Goal: Entertainment & Leisure: Browse casually

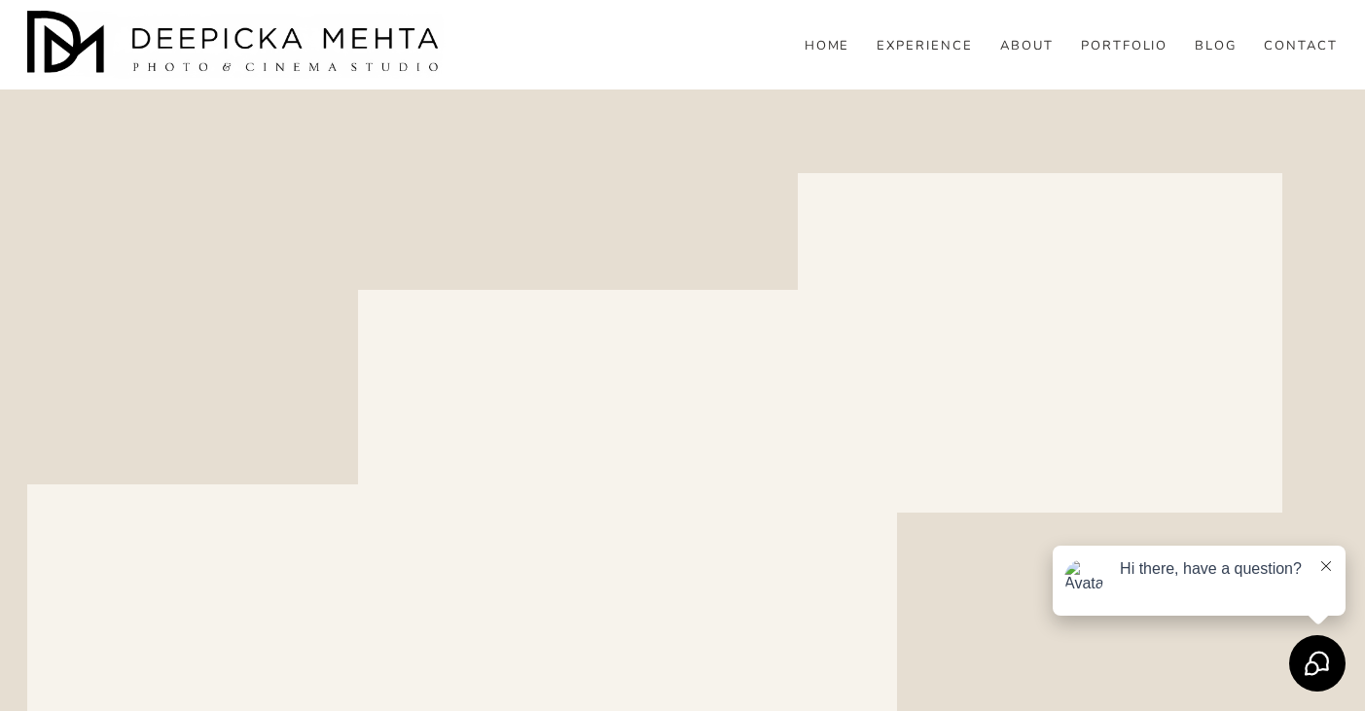
scroll to position [3466, 0]
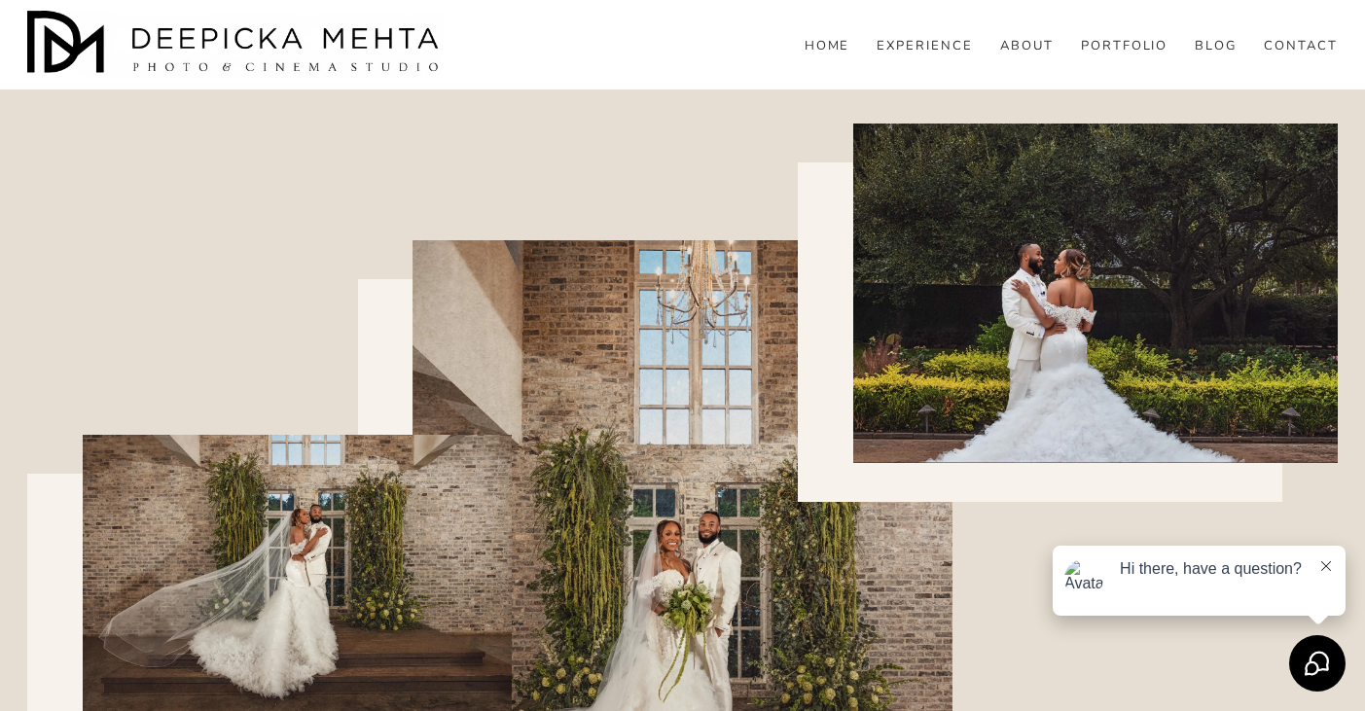
click at [776, 527] on div at bounding box center [683, 565] width 540 height 650
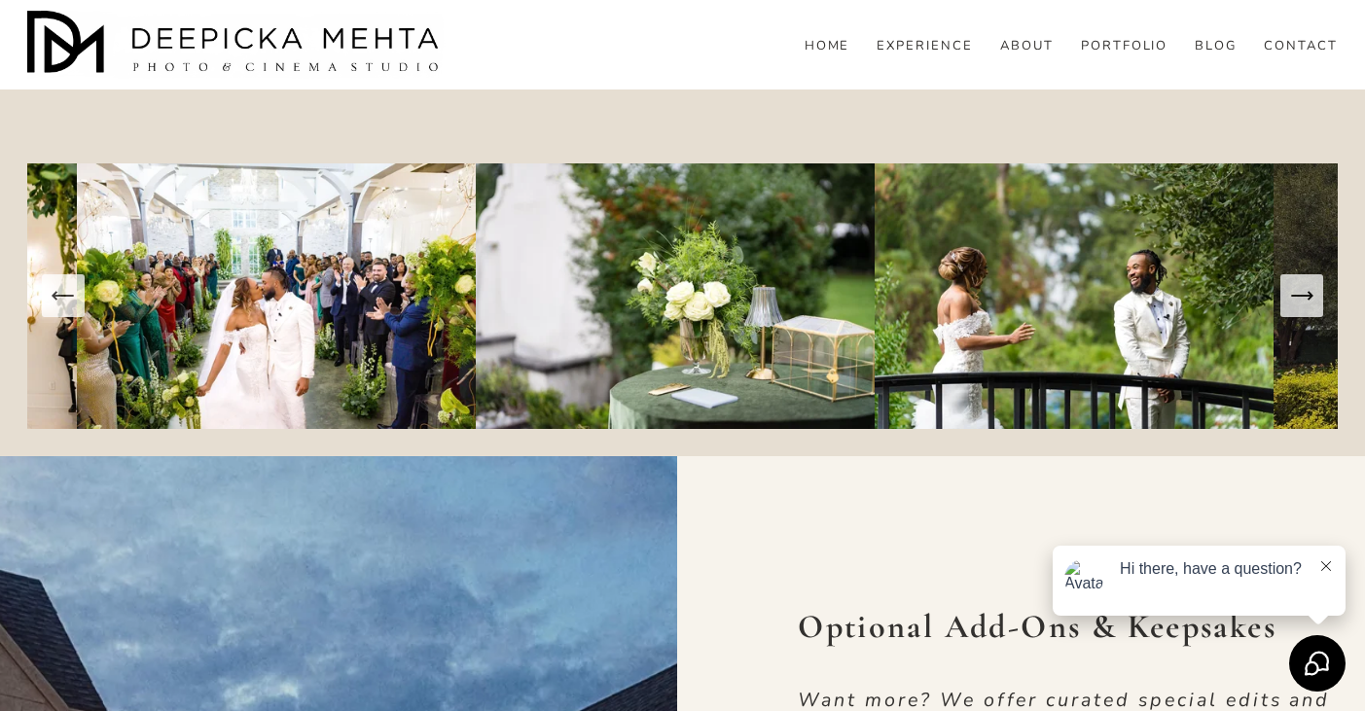
scroll to position [4617, 0]
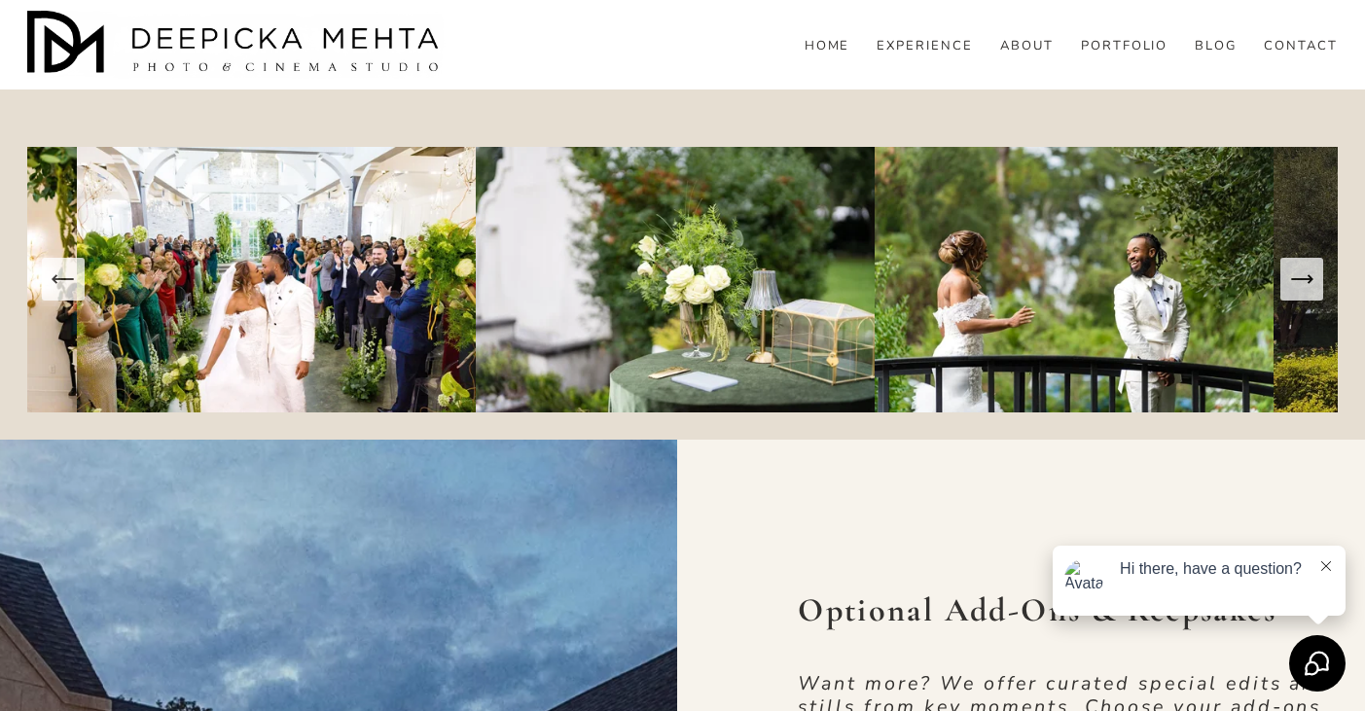
click at [1295, 291] on icon "Next Slide" at bounding box center [1302, 279] width 27 height 27
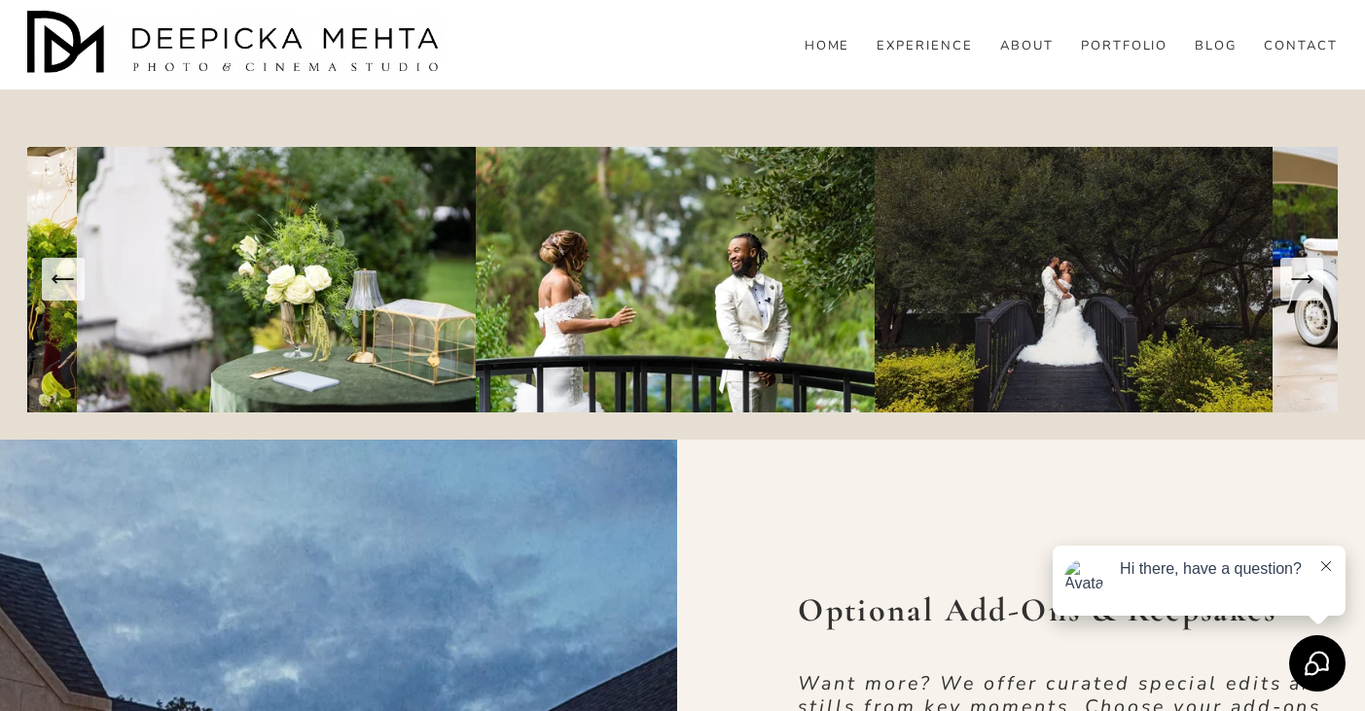
click at [1295, 291] on icon "Next Slide" at bounding box center [1302, 279] width 27 height 27
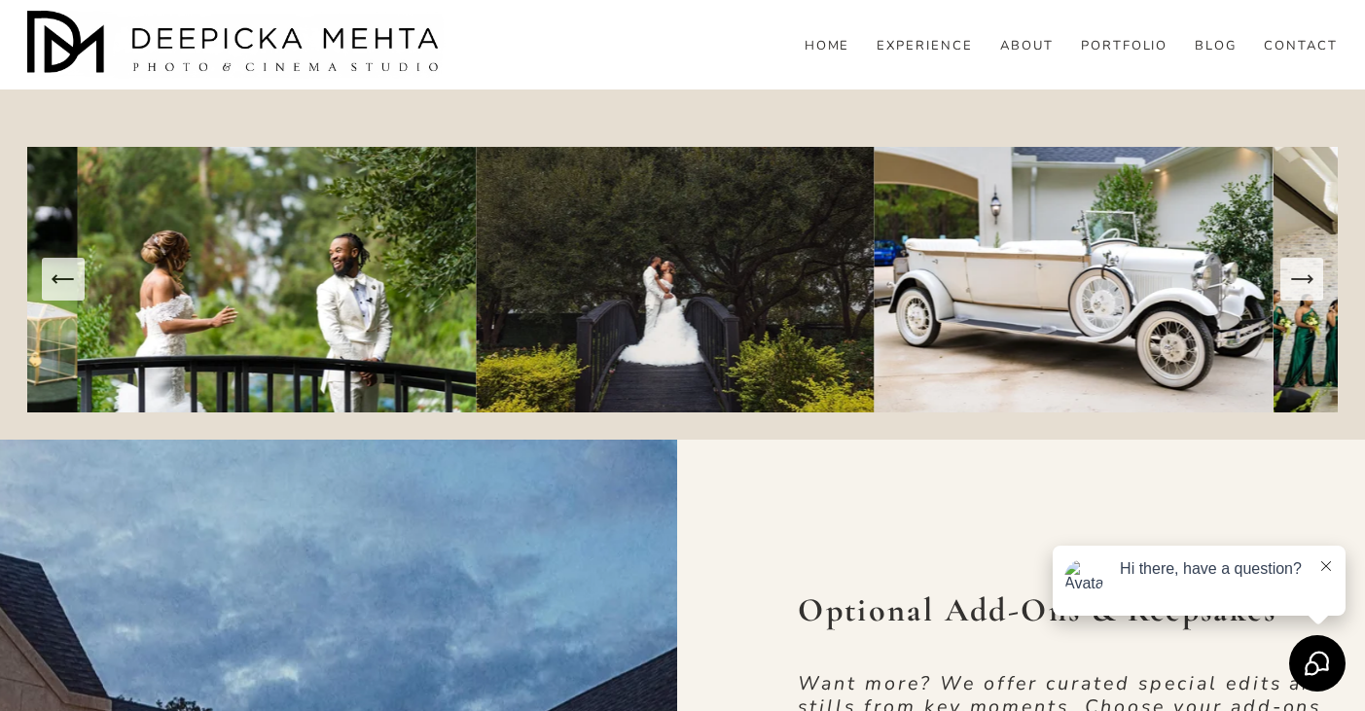
click at [1295, 291] on icon "Next Slide" at bounding box center [1302, 279] width 27 height 27
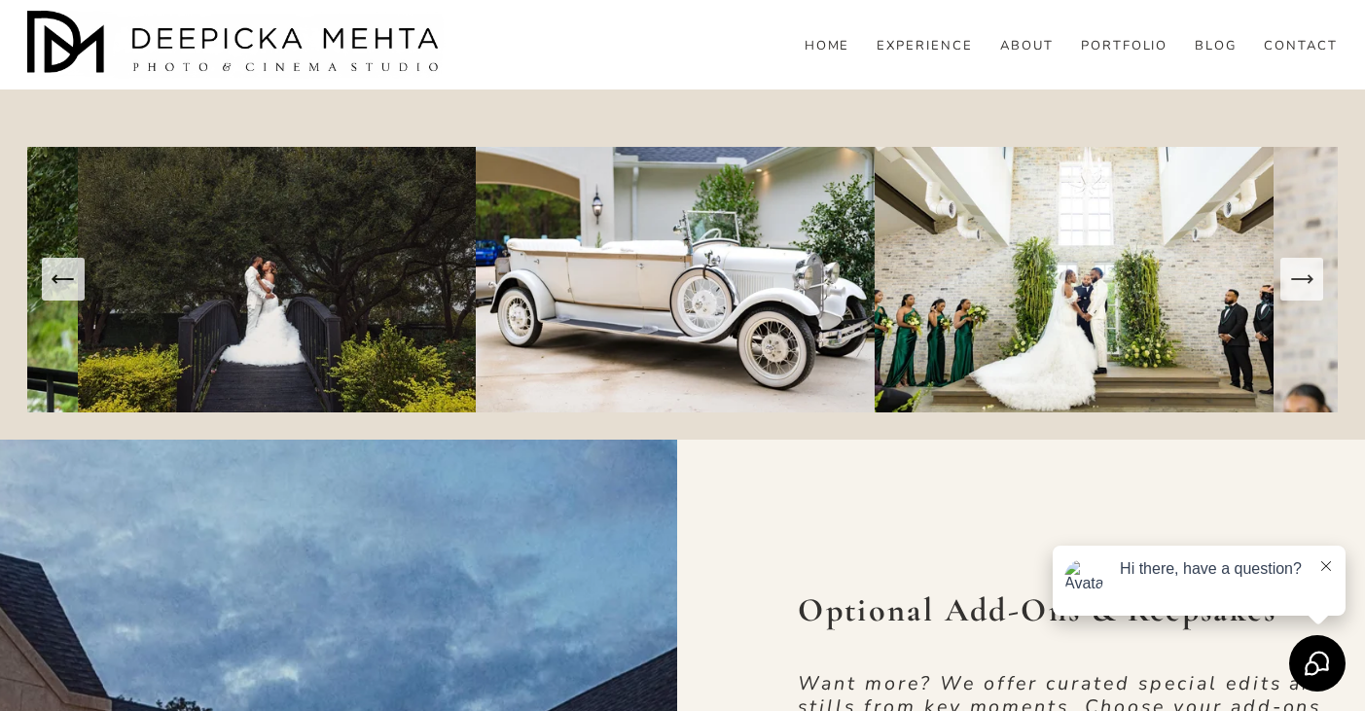
click at [1295, 291] on icon "Next Slide" at bounding box center [1302, 279] width 27 height 27
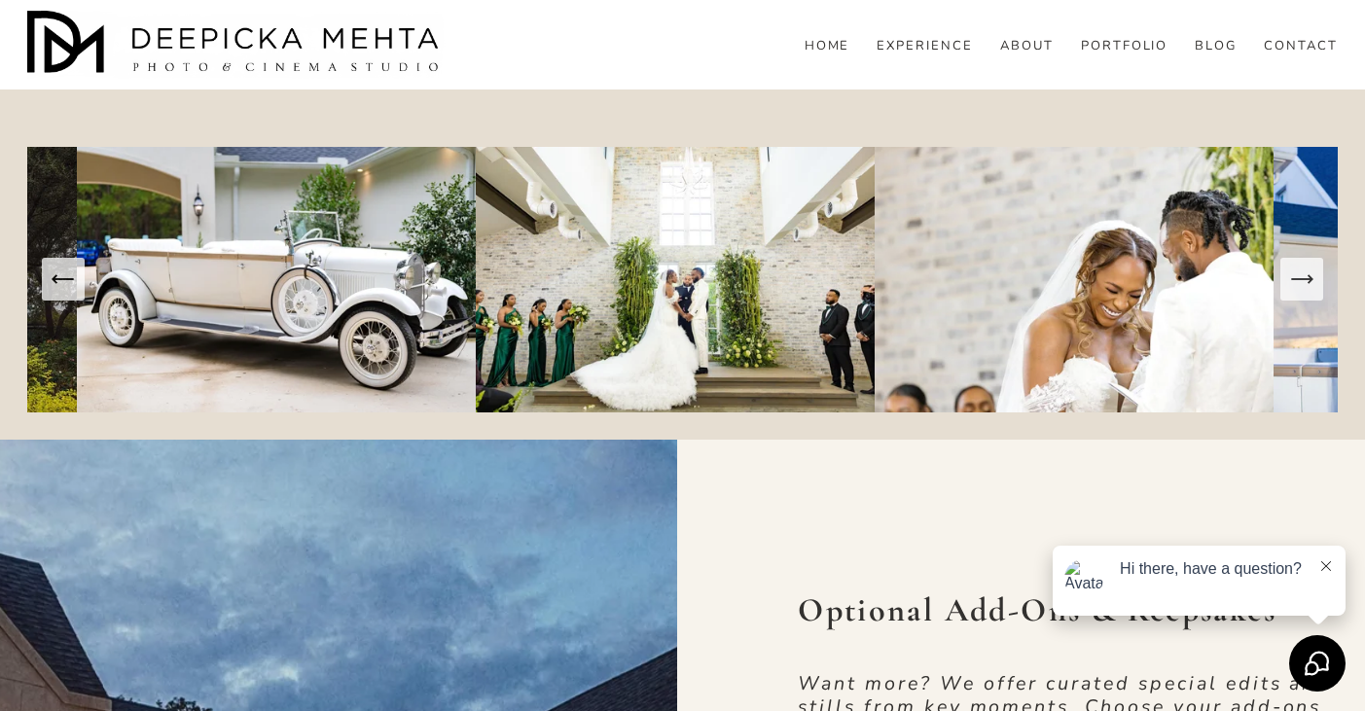
click at [1295, 291] on icon "Next Slide" at bounding box center [1302, 279] width 27 height 27
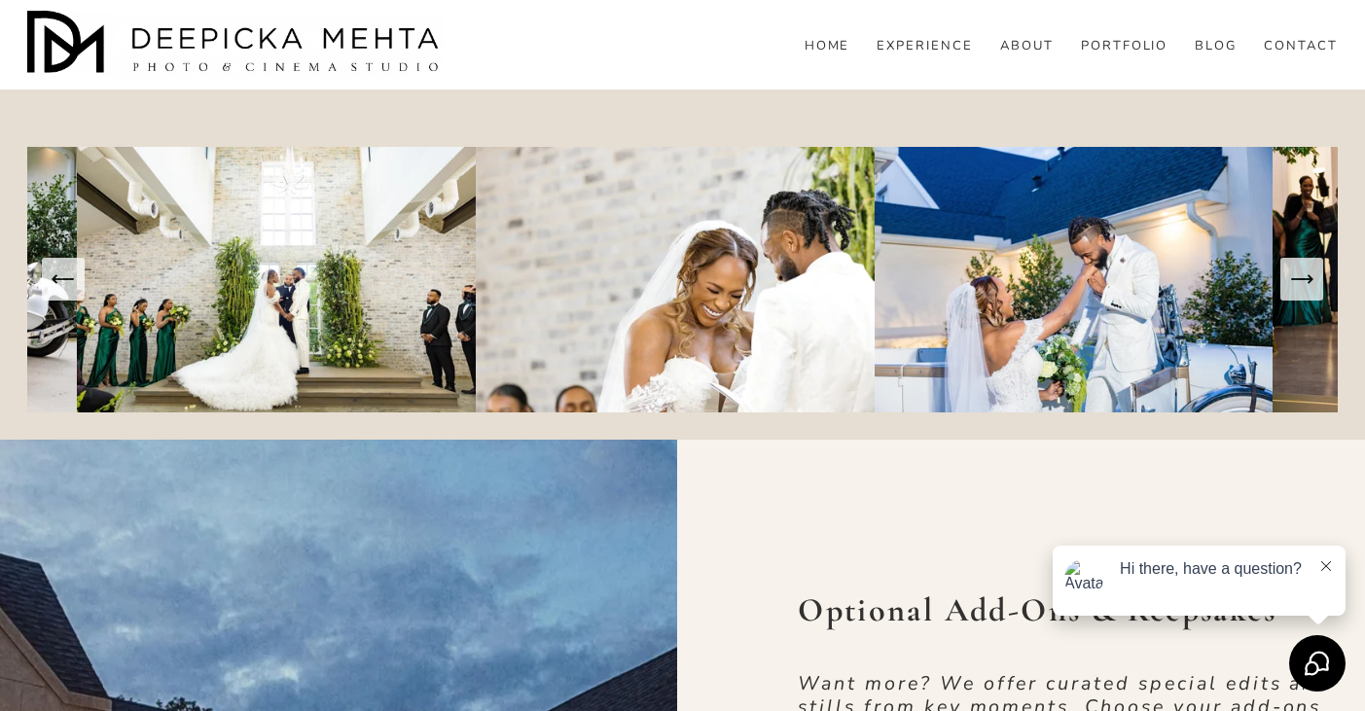
click at [1295, 291] on icon "Next Slide" at bounding box center [1302, 279] width 27 height 27
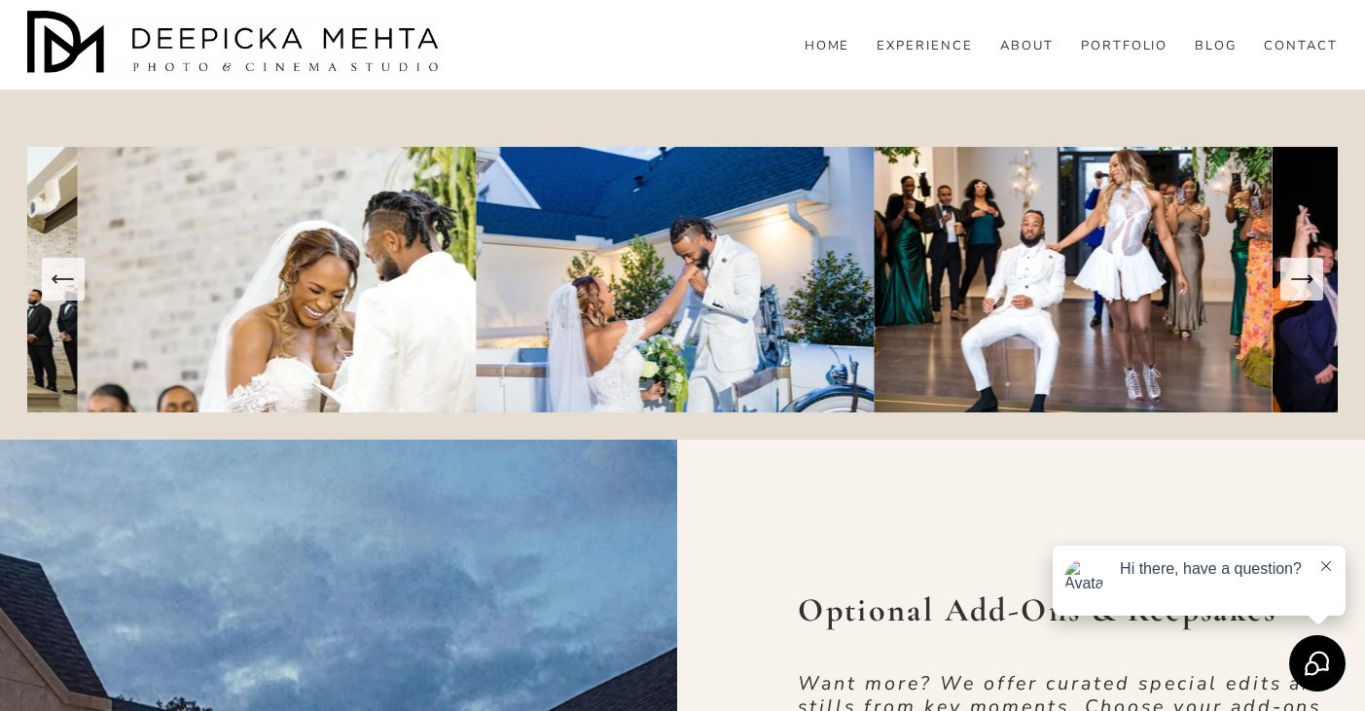
click at [1295, 291] on icon "Next Slide" at bounding box center [1302, 279] width 27 height 27
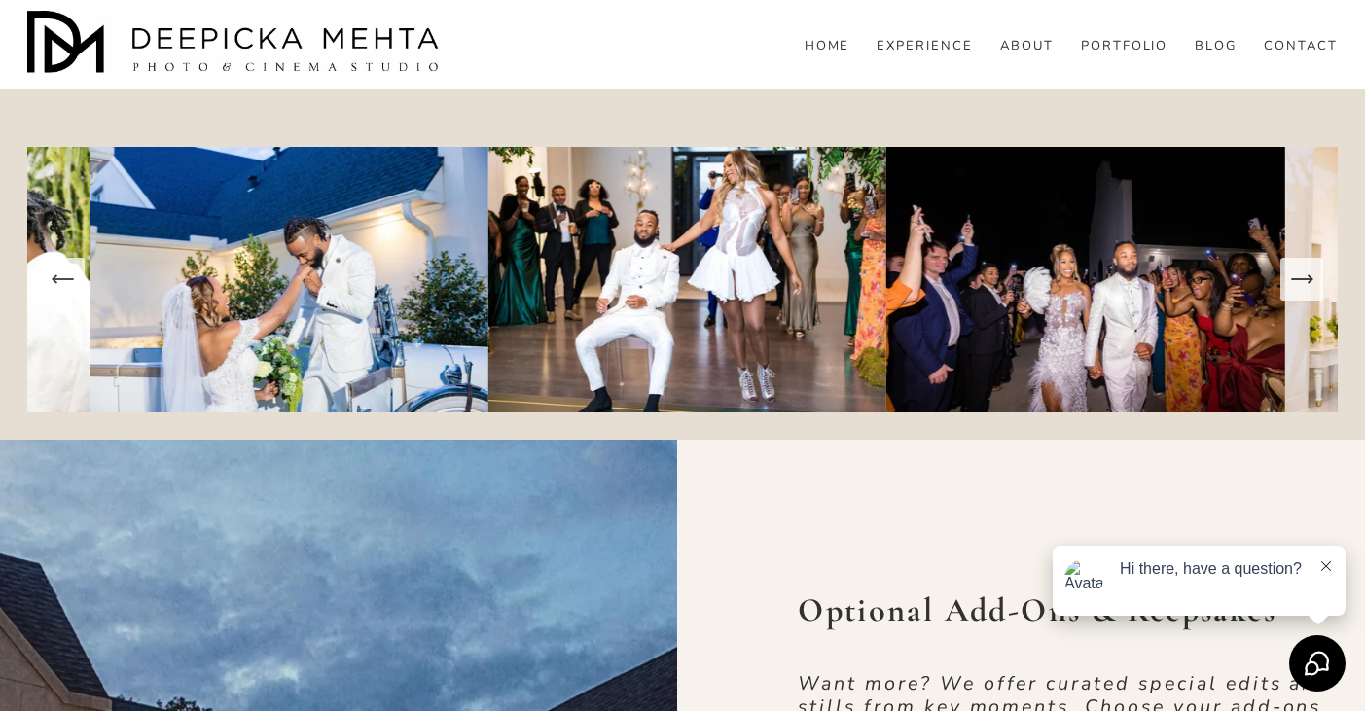
click at [1295, 291] on icon "Next Slide" at bounding box center [1302, 279] width 27 height 27
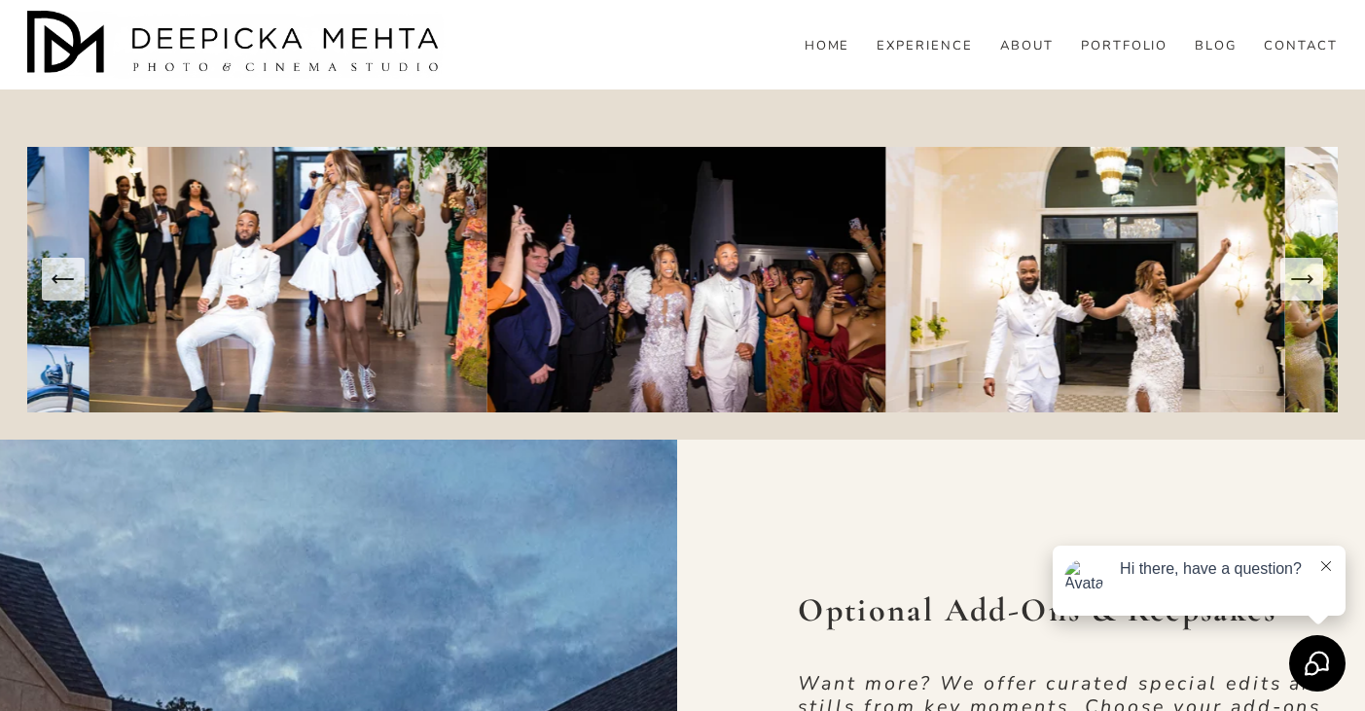
click at [1295, 291] on icon "Next Slide" at bounding box center [1302, 279] width 27 height 27
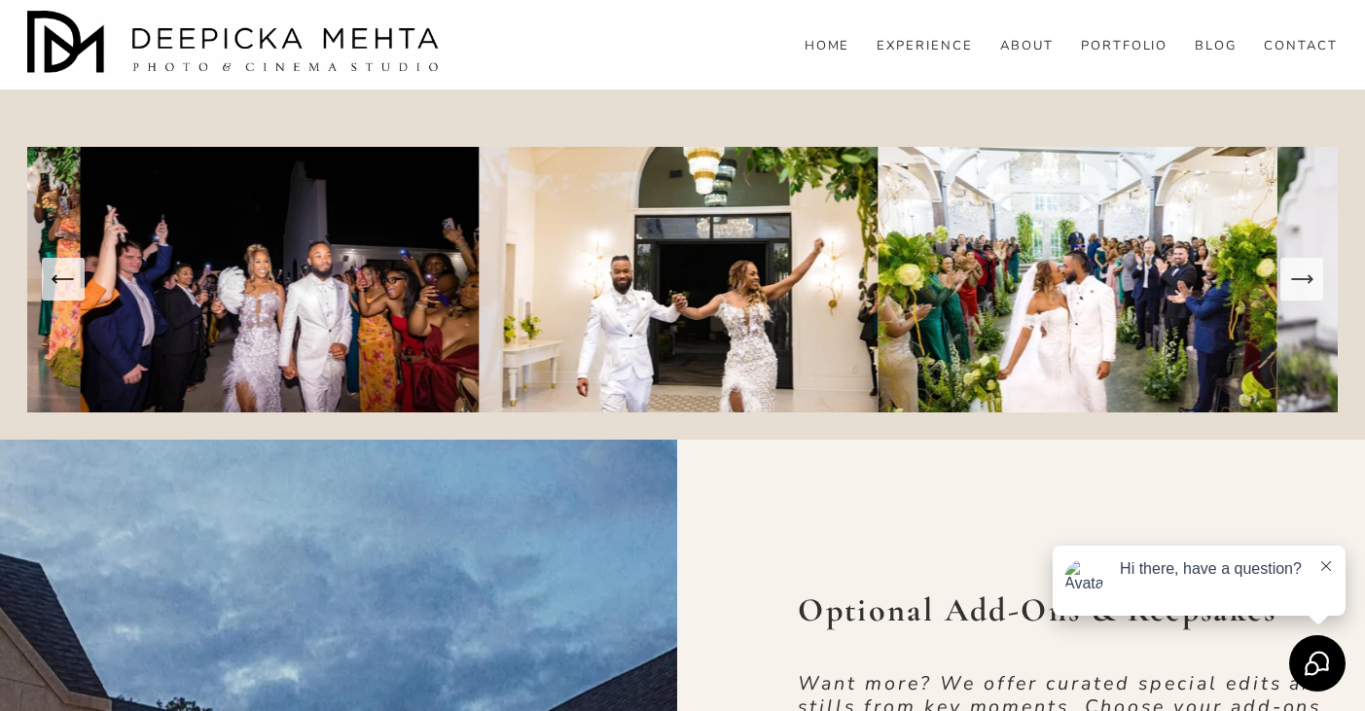
click at [1295, 291] on icon "Next Slide" at bounding box center [1302, 279] width 27 height 27
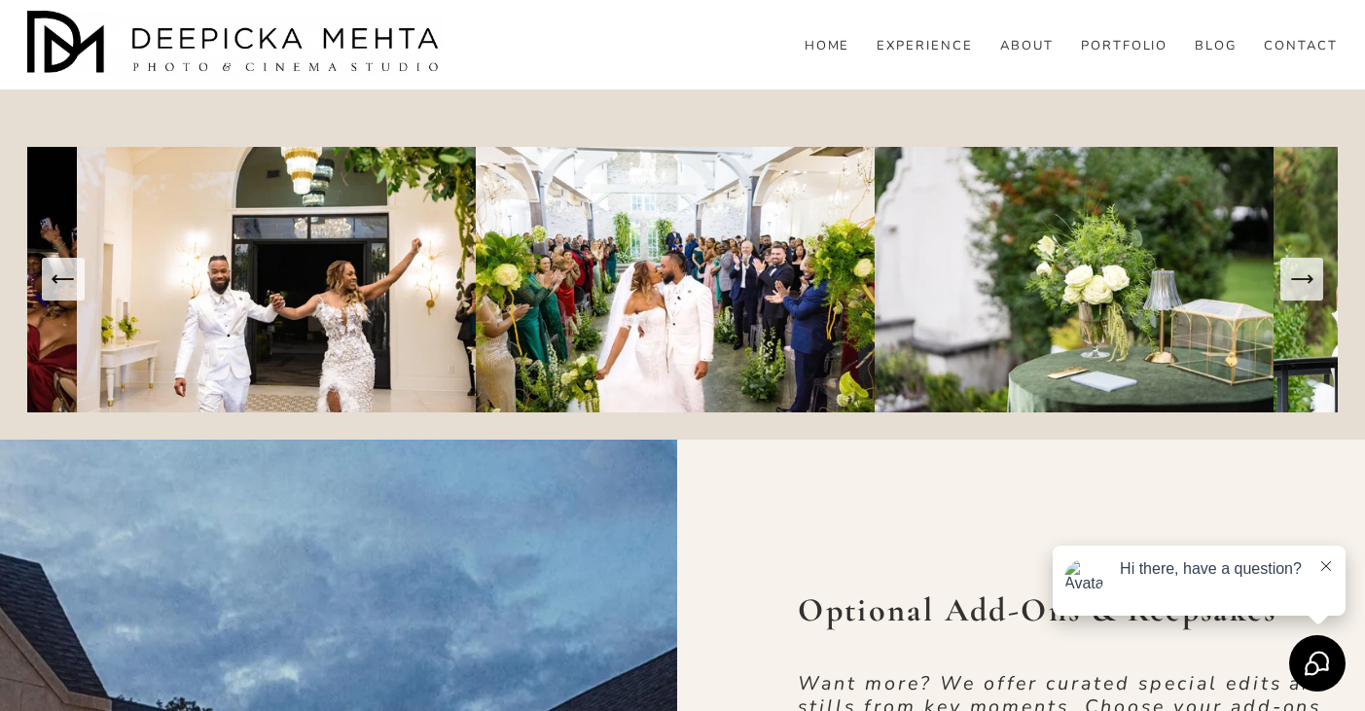
click at [1295, 291] on icon "Next Slide" at bounding box center [1302, 279] width 27 height 27
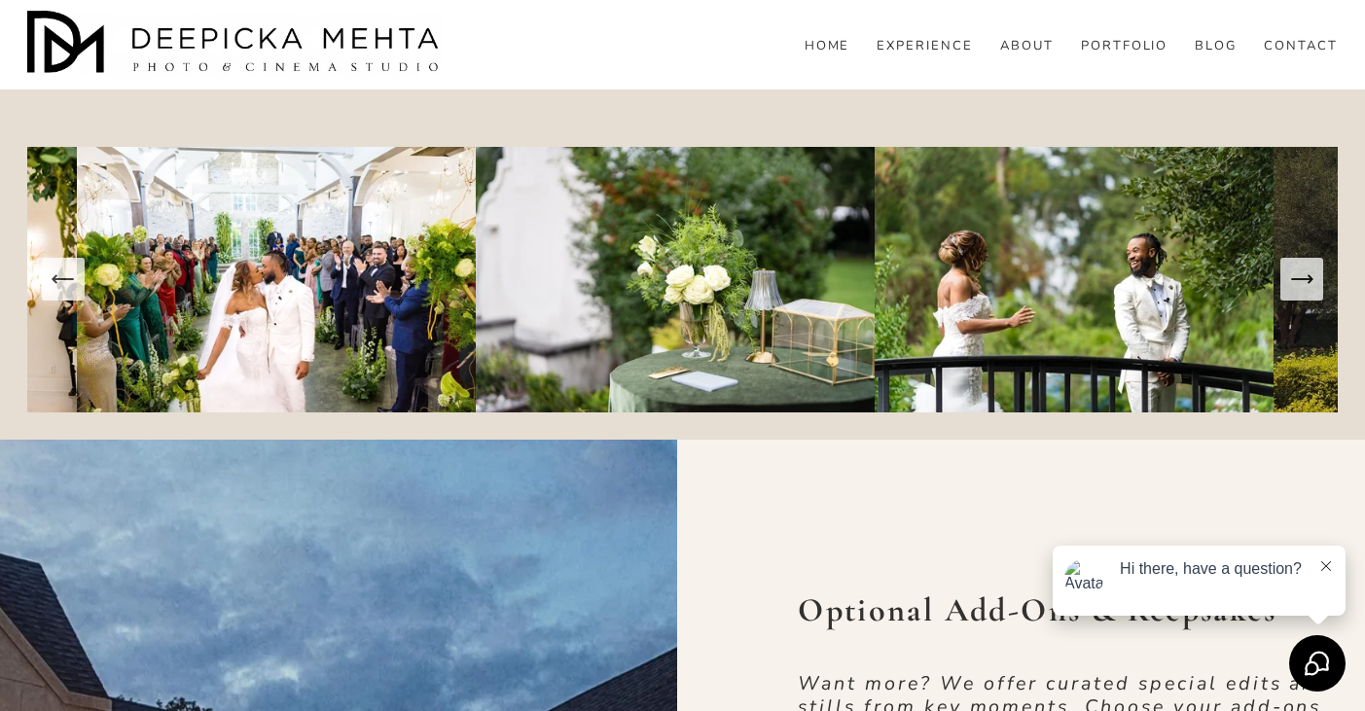
click at [1295, 291] on icon "Next Slide" at bounding box center [1302, 279] width 27 height 27
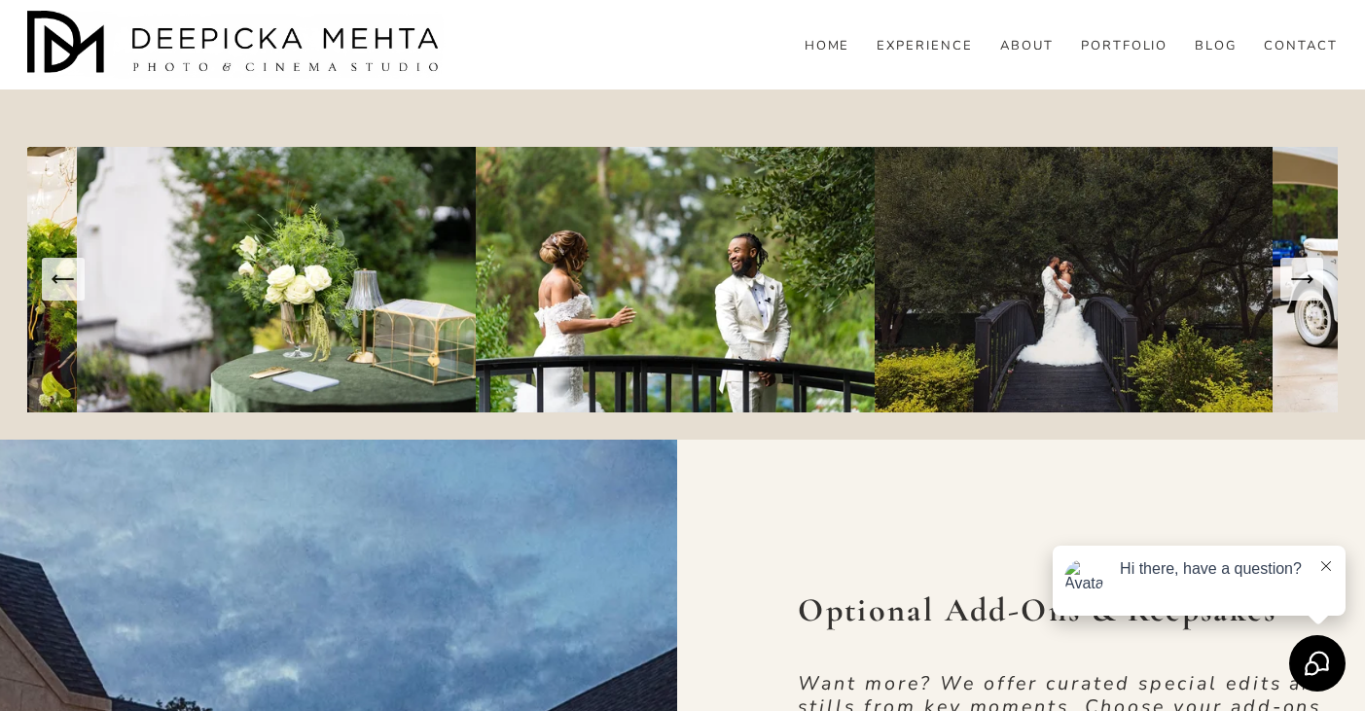
click at [1295, 291] on icon "Next Slide" at bounding box center [1302, 279] width 27 height 27
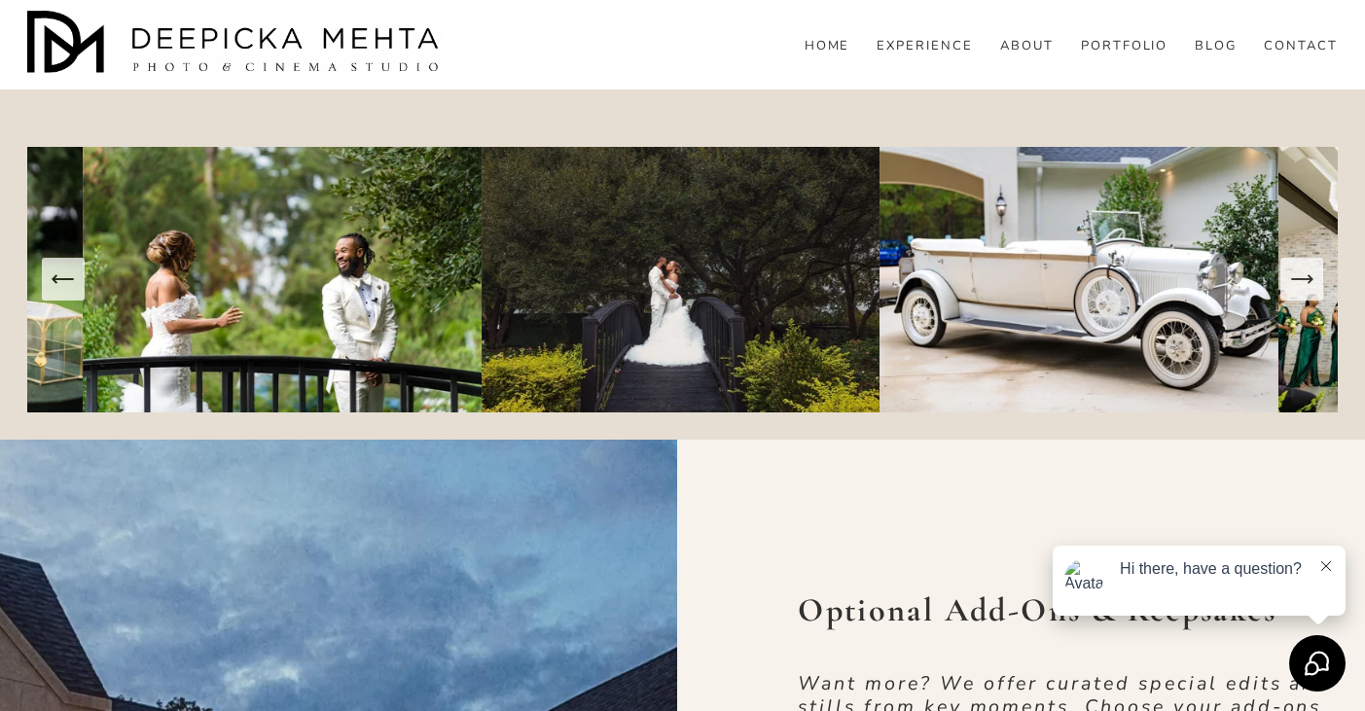
click at [1295, 291] on icon "Next Slide" at bounding box center [1302, 279] width 27 height 27
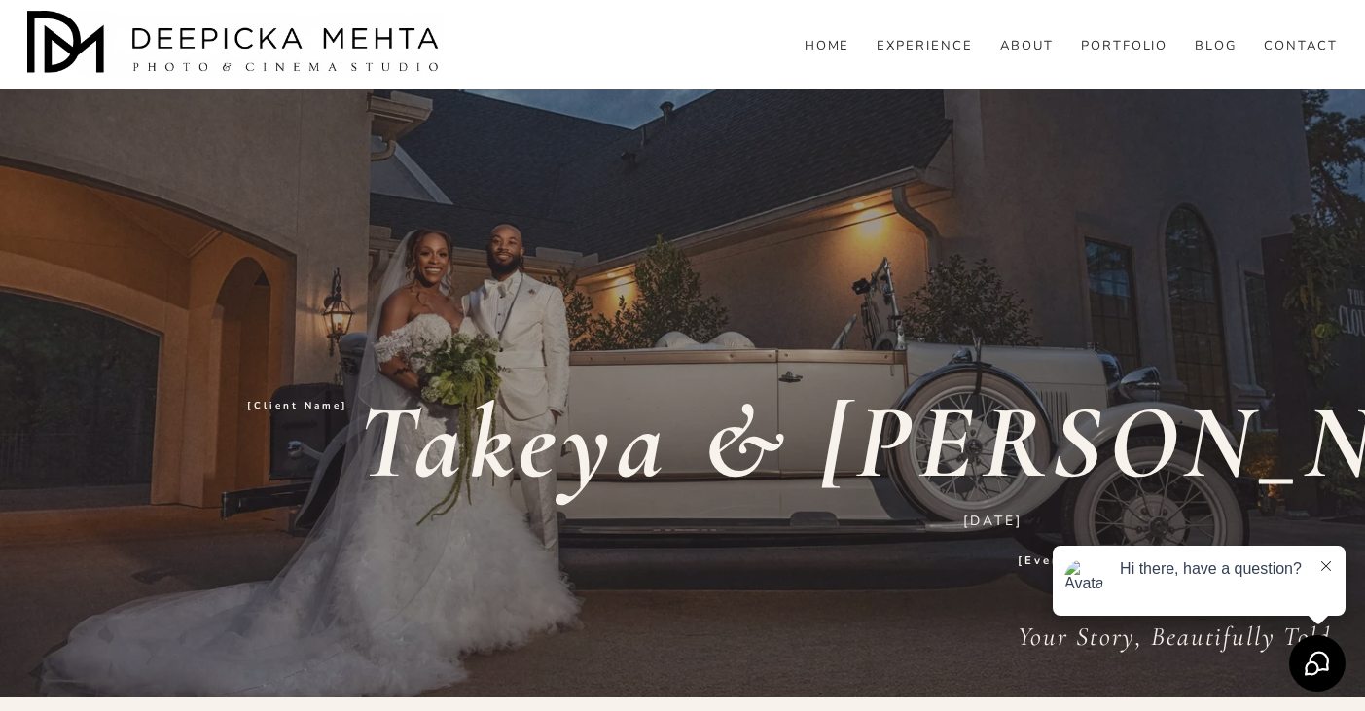
scroll to position [0, 0]
